Goal: Navigation & Orientation: Find specific page/section

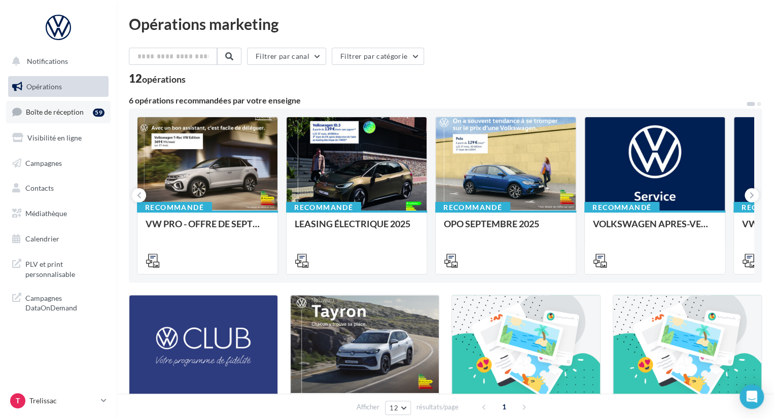
click at [78, 116] on span "Boîte de réception" at bounding box center [55, 112] width 58 height 9
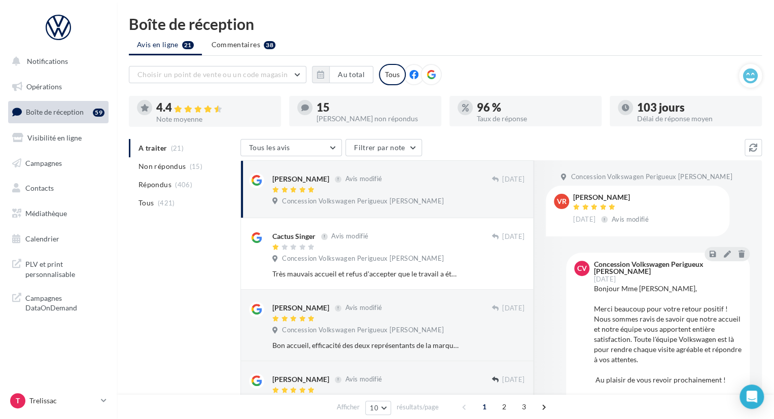
click at [170, 148] on ul "A traiter (21) Non répondus (15) Répondus (406) Tous (421)" at bounding box center [183, 175] width 108 height 73
click at [183, 166] on span "Non répondus" at bounding box center [161, 166] width 47 height 10
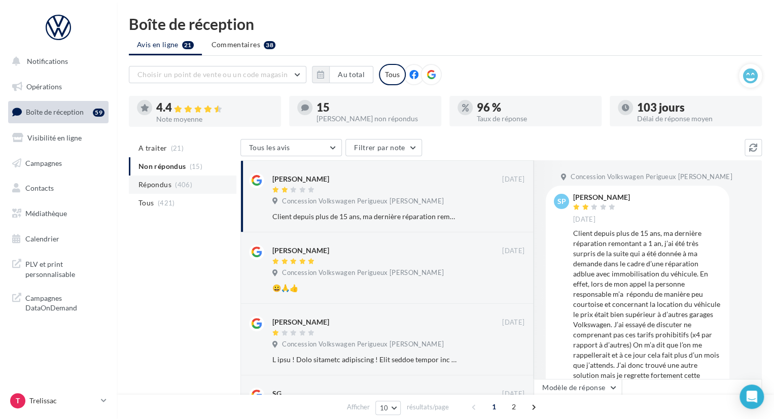
click at [203, 185] on li "Répondus (406)" at bounding box center [183, 184] width 108 height 18
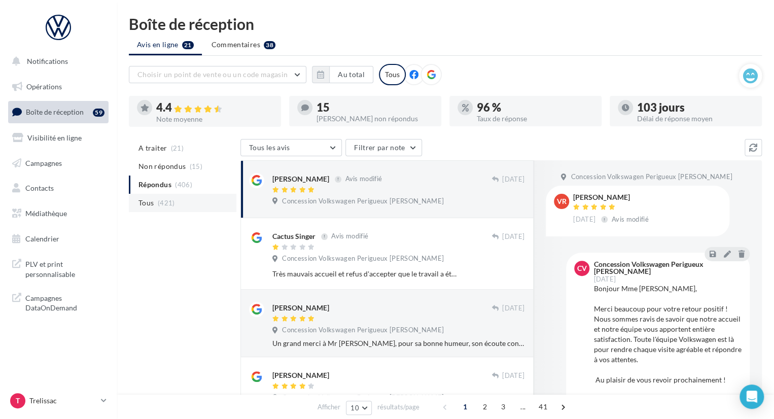
click at [187, 200] on li "Tous (421)" at bounding box center [183, 203] width 108 height 18
click at [161, 143] on span "A traiter" at bounding box center [152, 148] width 28 height 10
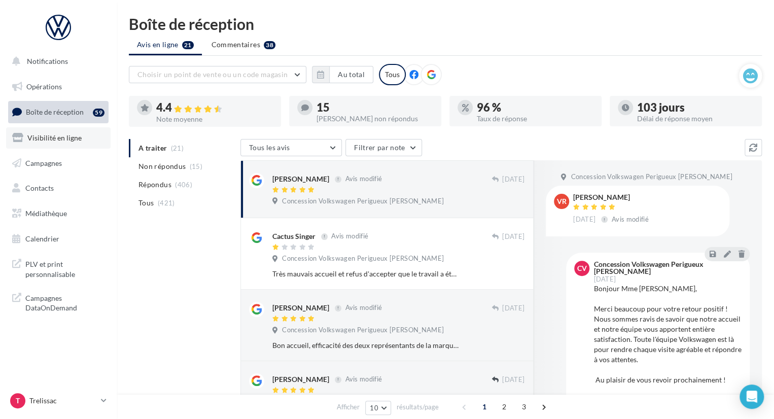
click at [59, 137] on span "Visibilité en ligne" at bounding box center [54, 137] width 54 height 9
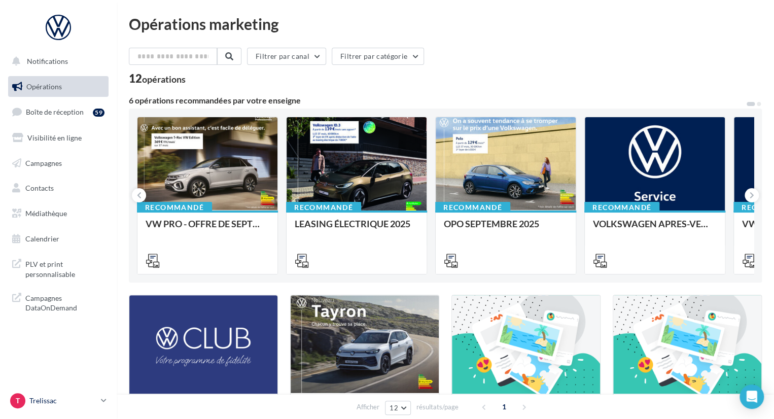
click at [103, 400] on icon at bounding box center [104, 400] width 6 height 9
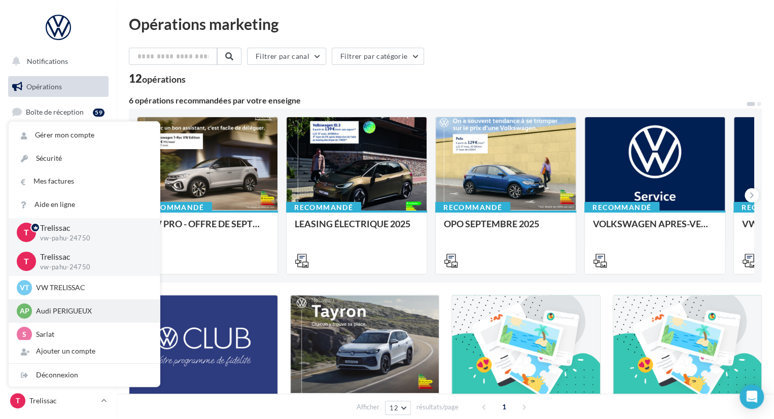
click at [78, 313] on p "Audi PERIGUEUX" at bounding box center [92, 311] width 112 height 10
